Goal: Task Accomplishment & Management: Use online tool/utility

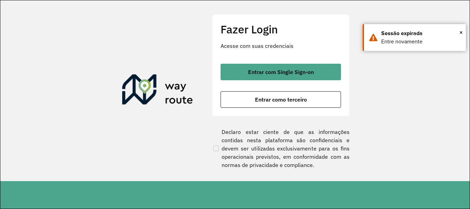
scroll to position [451, 0]
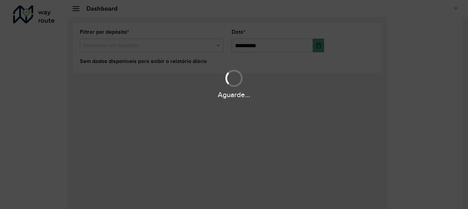
scroll to position [451, 0]
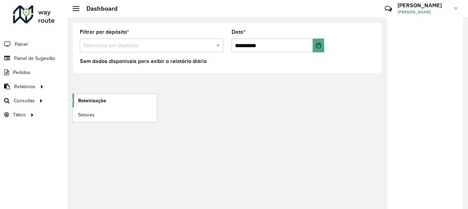
click at [90, 99] on span "Roteirização" at bounding box center [92, 100] width 28 height 7
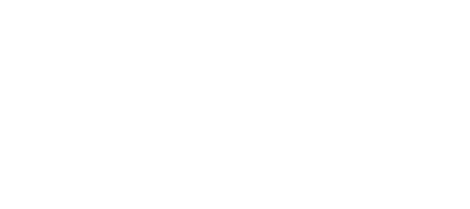
scroll to position [451, 0]
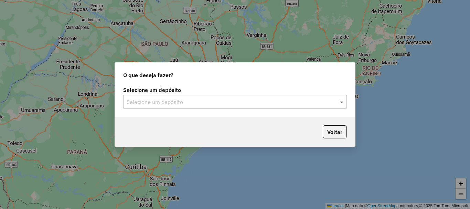
click at [343, 100] on span at bounding box center [342, 102] width 9 height 8
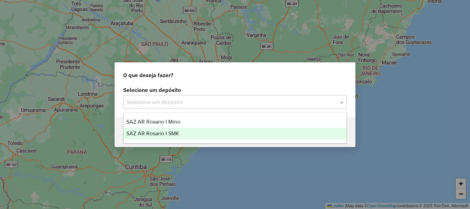
click at [168, 132] on span "SAZ AR Rosario I SMK" at bounding box center [152, 133] width 53 height 6
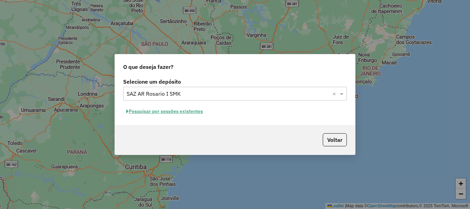
click at [158, 111] on button "Pesquisar por sessões existentes" at bounding box center [164, 111] width 83 height 11
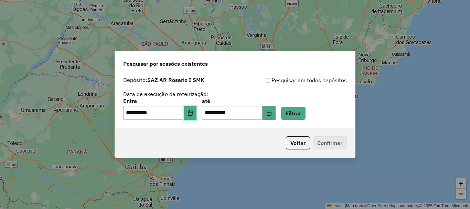
click at [193, 114] on icon "Choose Date" at bounding box center [191, 113] width 6 height 6
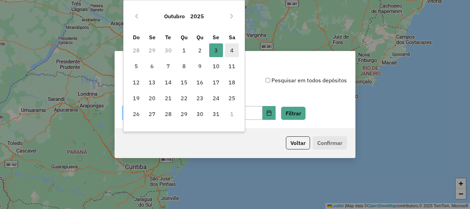
click at [234, 50] on span "4" at bounding box center [232, 50] width 14 height 14
type input "**********"
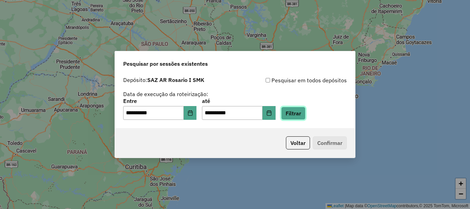
click at [304, 116] on button "Filtrar" at bounding box center [293, 113] width 24 height 13
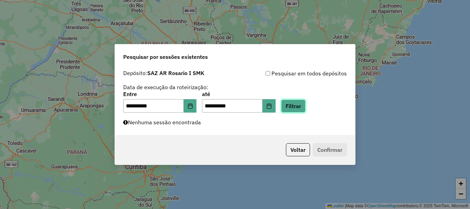
click at [296, 107] on button "Filtrar" at bounding box center [293, 105] width 24 height 13
click at [30, 141] on div "**********" at bounding box center [235, 104] width 470 height 209
click at [297, 107] on button "Filtrar" at bounding box center [293, 105] width 24 height 13
click at [296, 106] on button "Filtrar" at bounding box center [293, 105] width 24 height 13
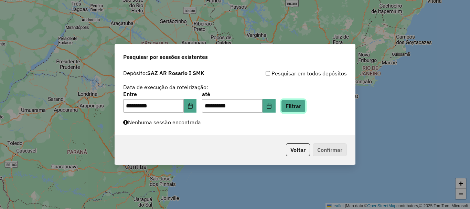
click at [306, 101] on button "Filtrar" at bounding box center [293, 105] width 24 height 13
click at [200, 195] on div "**********" at bounding box center [235, 104] width 470 height 209
